Goal: Task Accomplishment & Management: Use online tool/utility

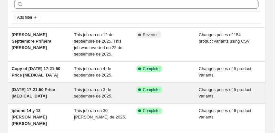
scroll to position [37, 0]
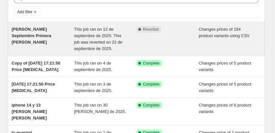
click at [50, 31] on span "[PERSON_NAME] Septiembre Primera [PERSON_NAME]" at bounding box center [32, 36] width 40 height 18
